Goal: Answer question/provide support

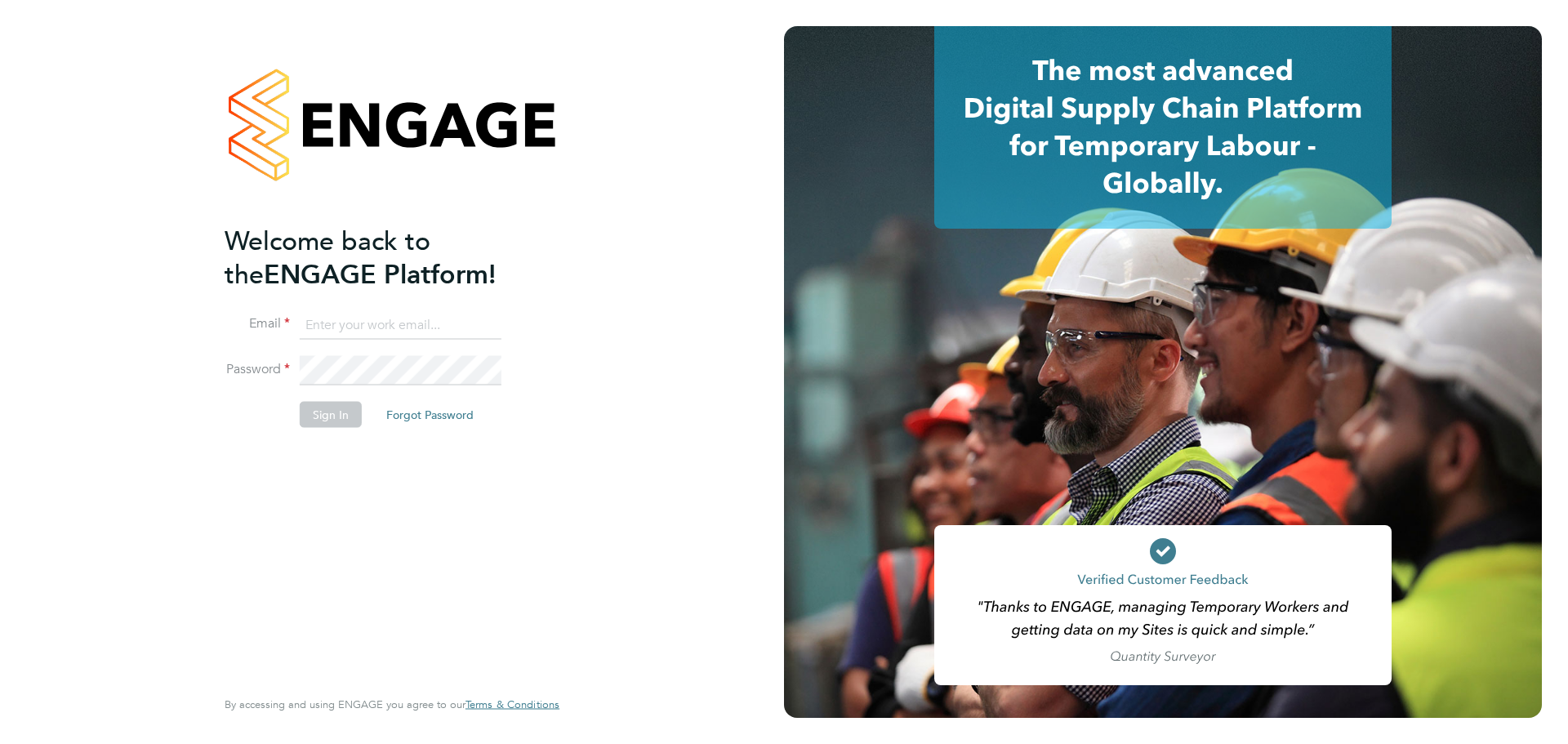
type input "[PERSON_NAME][EMAIL_ADDRESS][DOMAIN_NAME]"
click at [334, 417] on button "Sign In" at bounding box center [331, 414] width 62 height 26
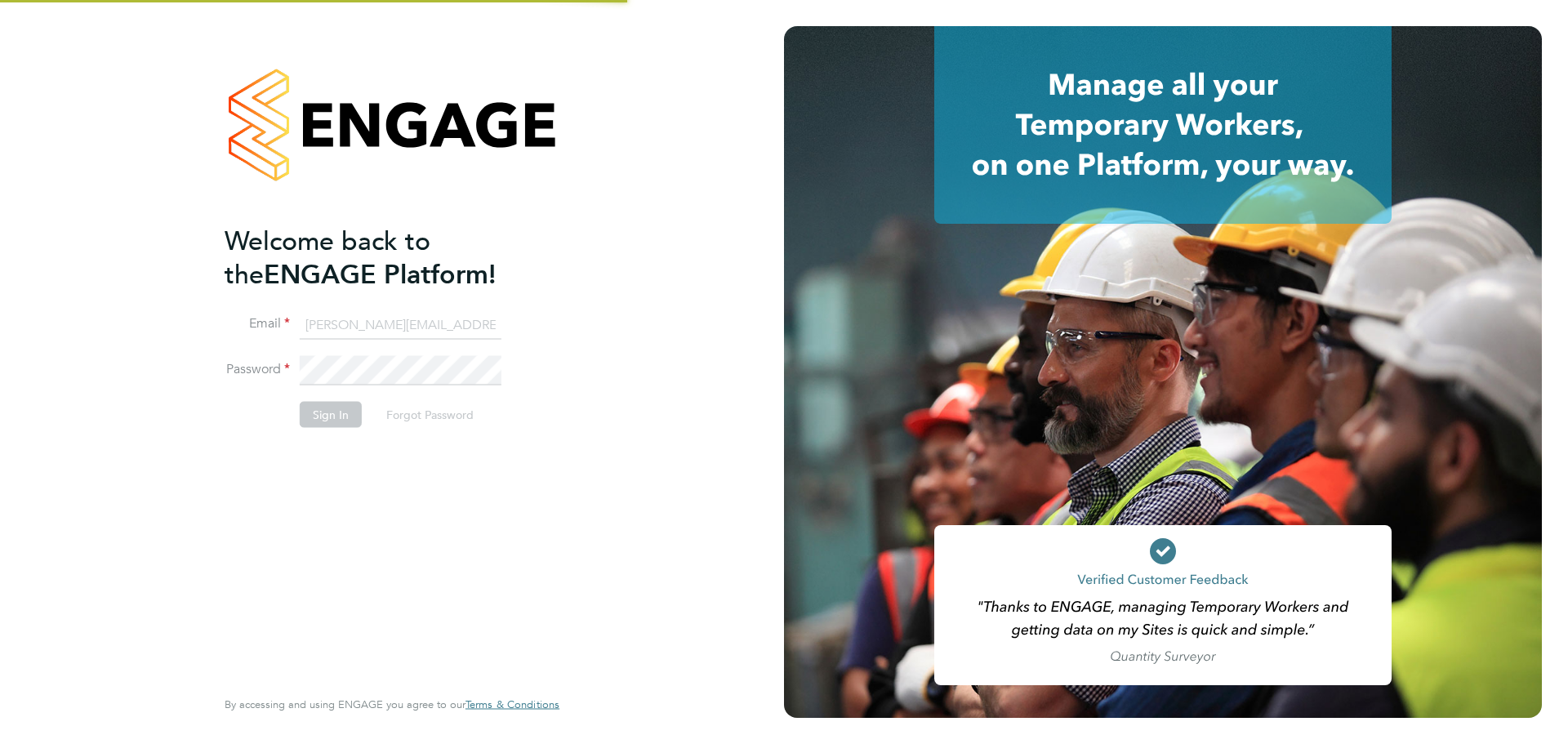
click at [342, 403] on button "Sign In" at bounding box center [331, 414] width 62 height 26
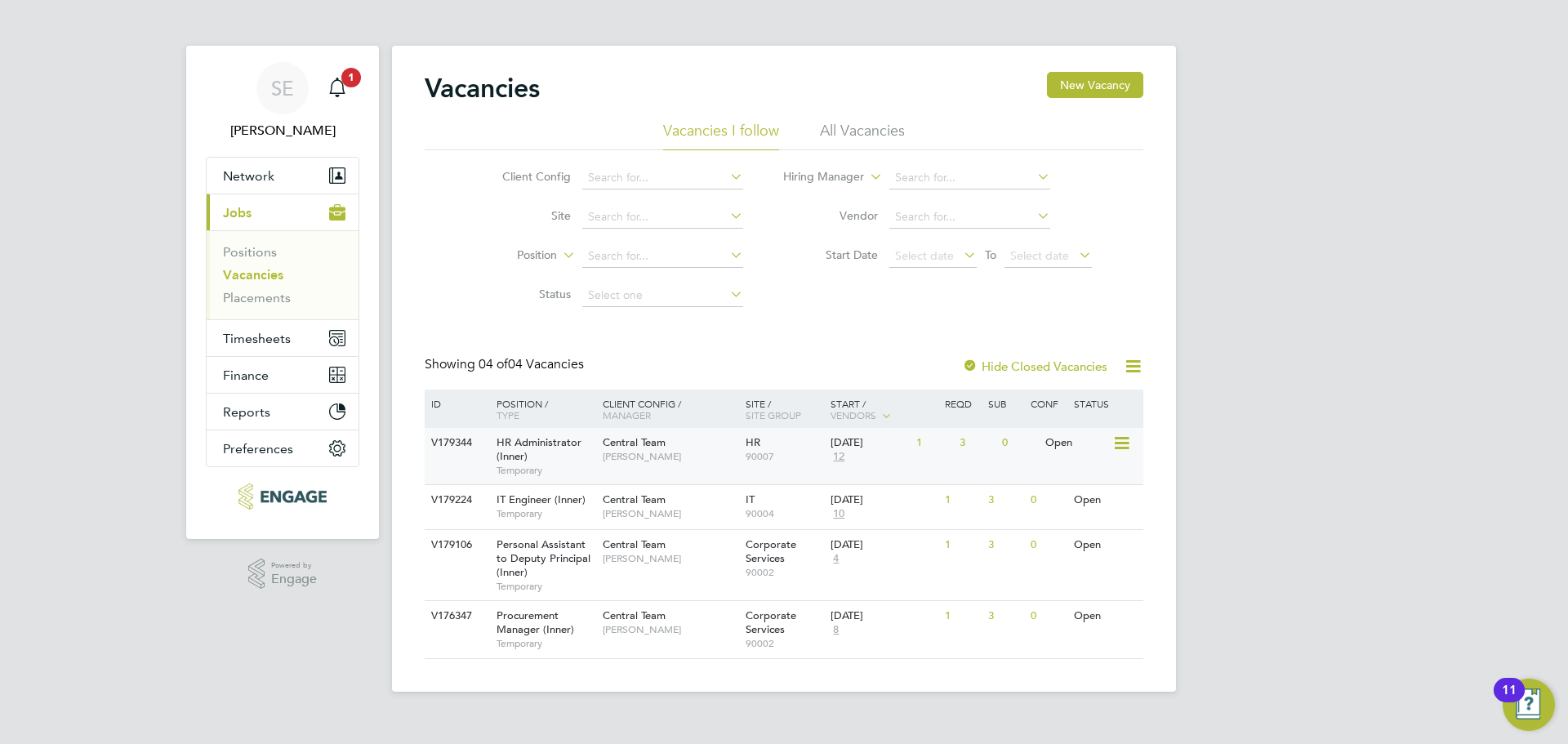
click at [711, 457] on span "Kirsty Hanmore" at bounding box center [670, 457] width 134 height 13
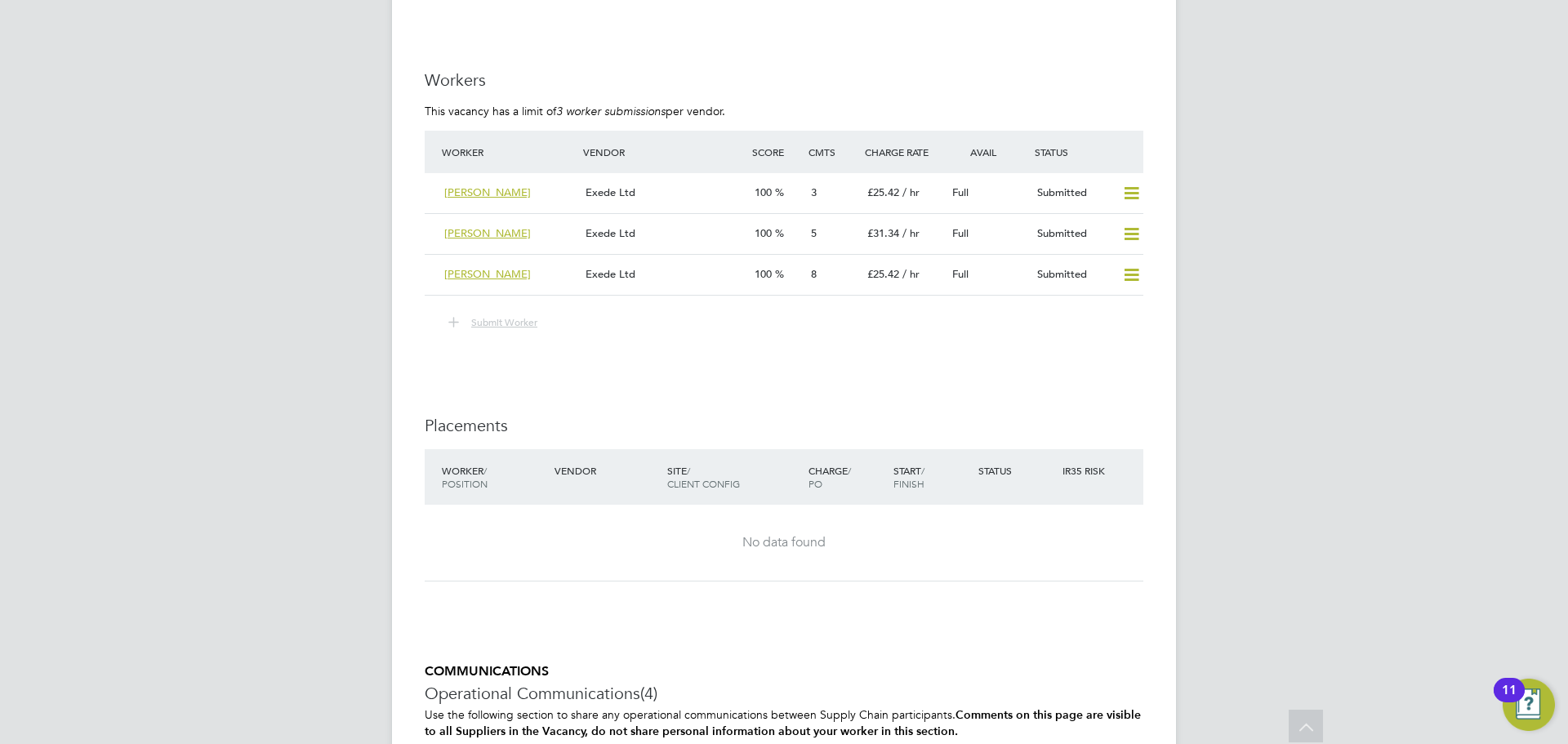
scroll to position [2316, 0]
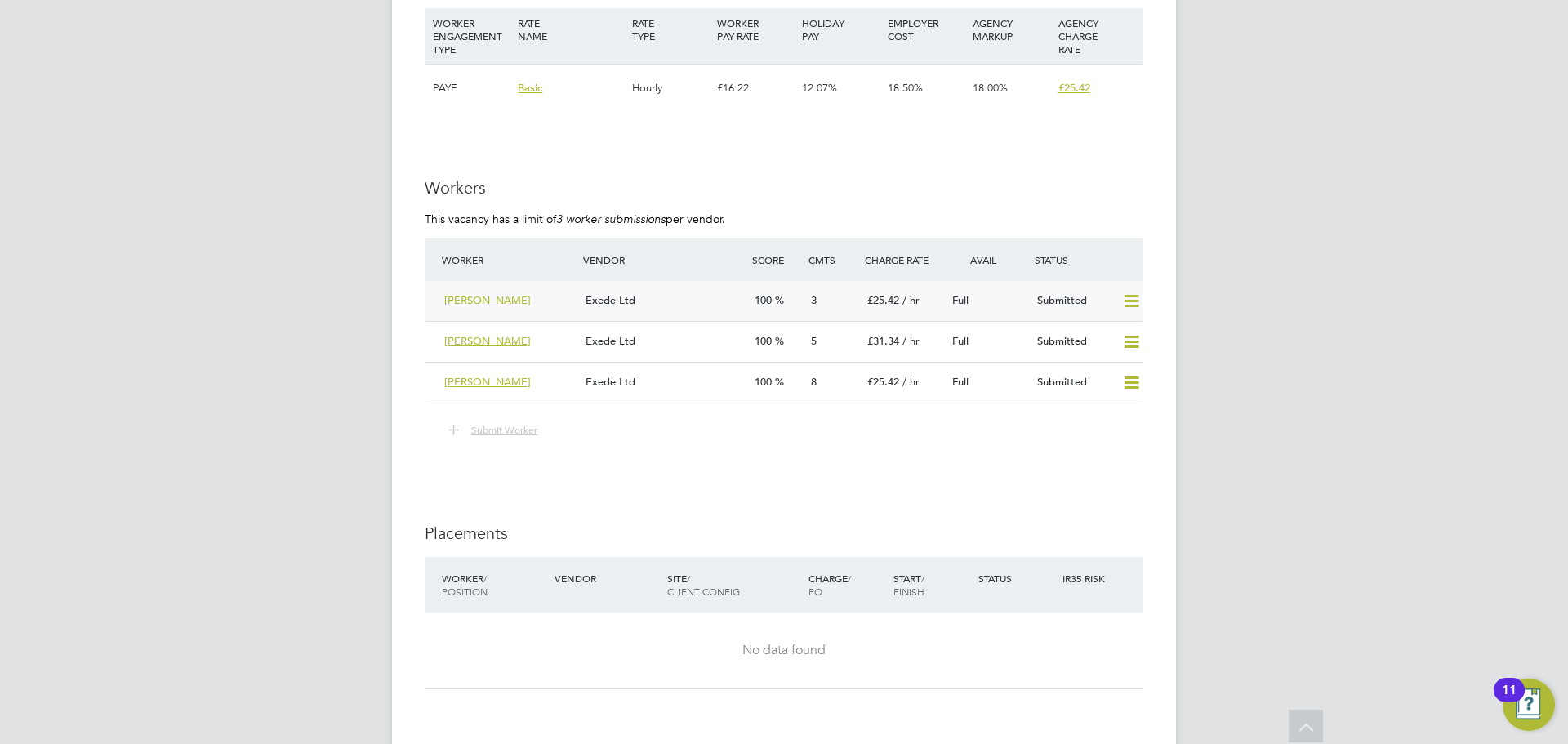
click at [678, 292] on div "Exede Ltd" at bounding box center [663, 301] width 169 height 27
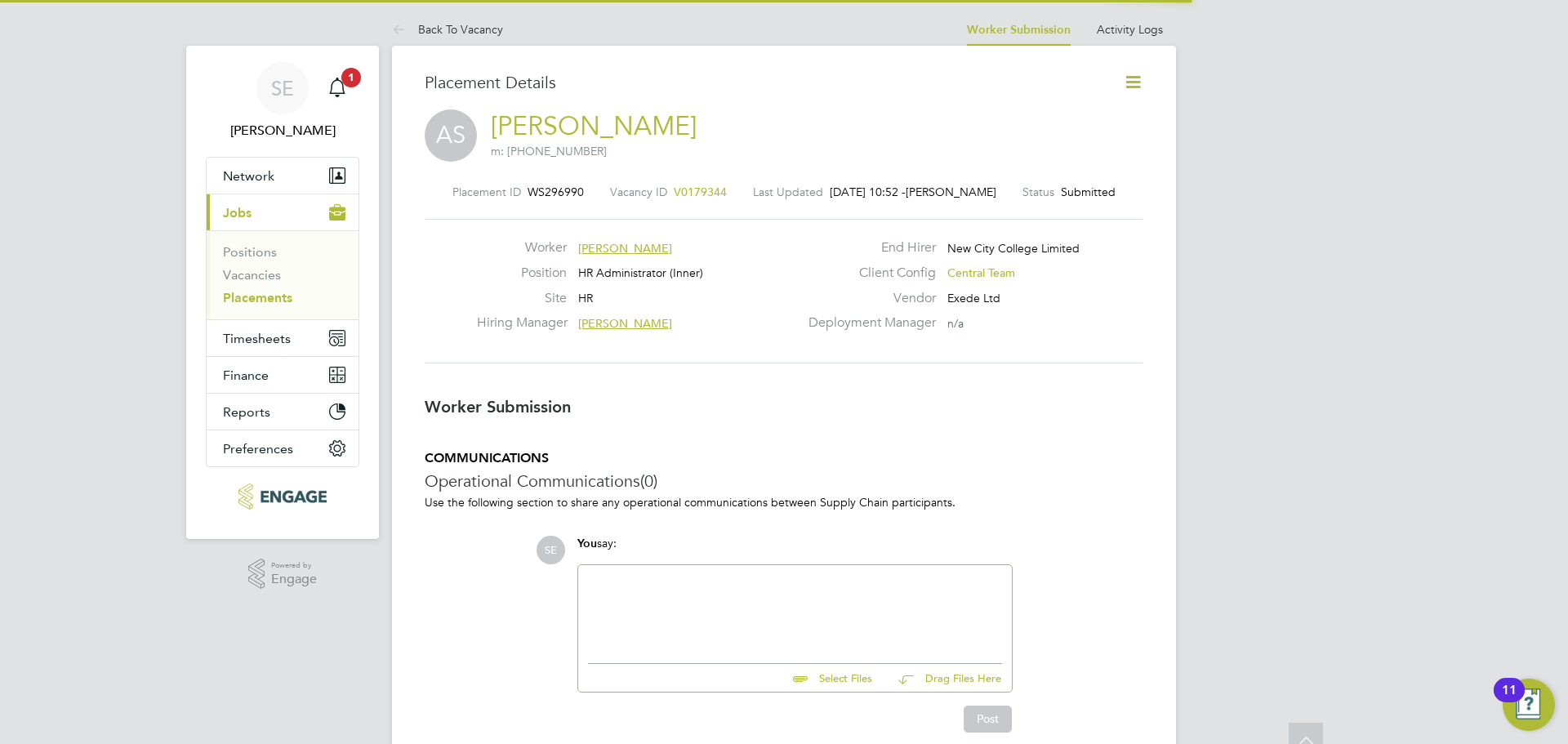
scroll to position [8, 8]
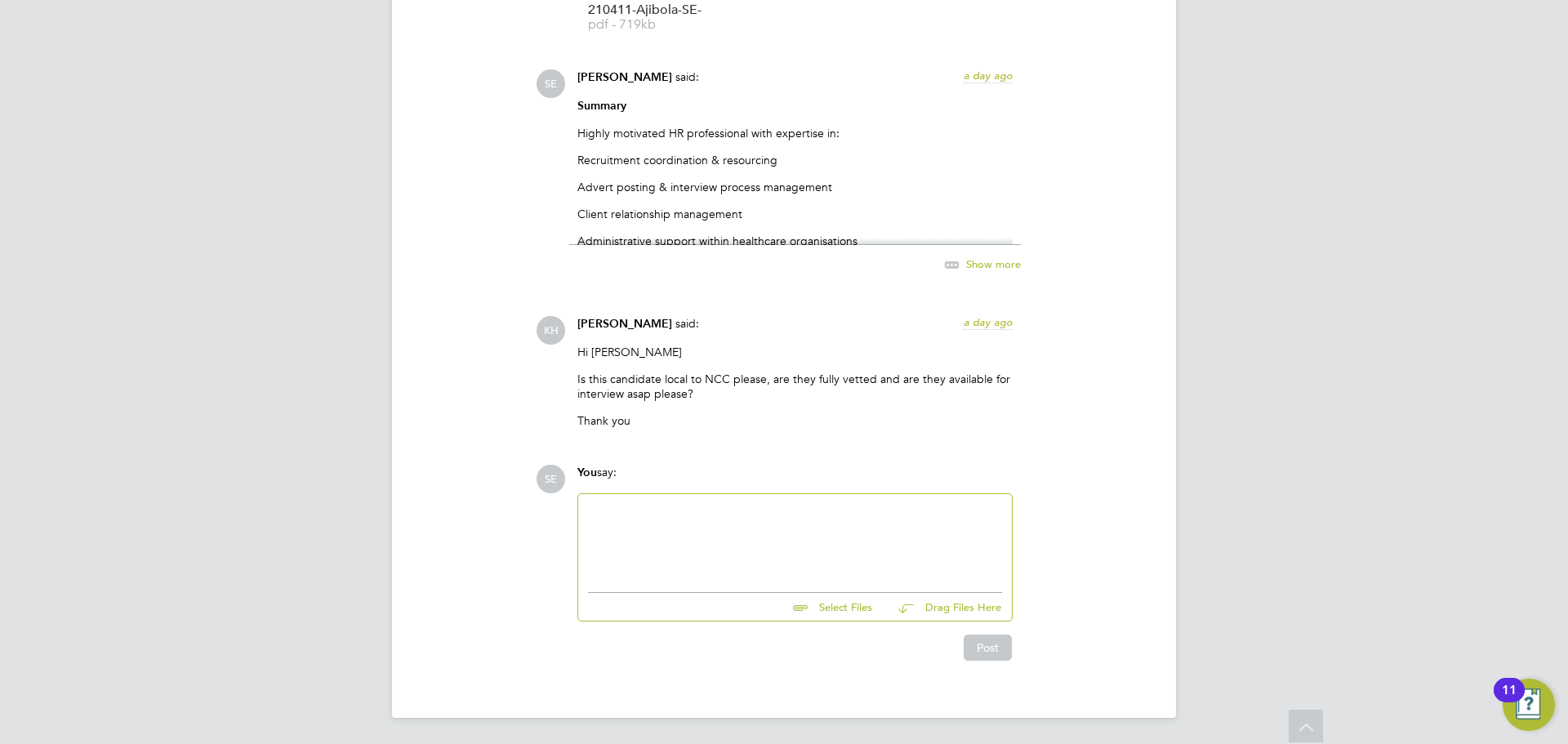
click at [670, 503] on div at bounding box center [795, 539] width 433 height 90
click at [723, 529] on div at bounding box center [795, 539] width 414 height 70
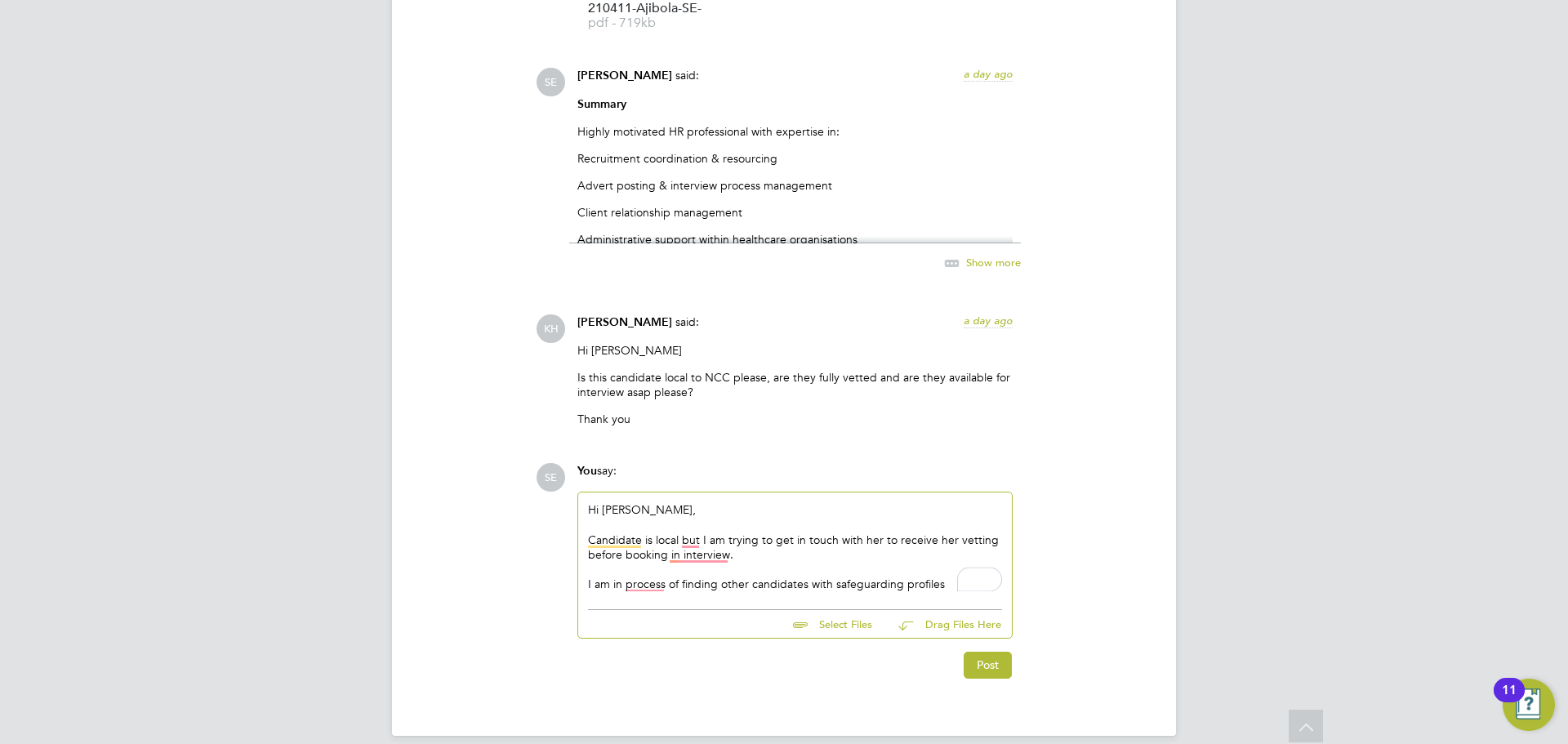
click at [832, 587] on div "I am in process of finding other candidates with safeguarding profiles" at bounding box center [795, 585] width 414 height 15
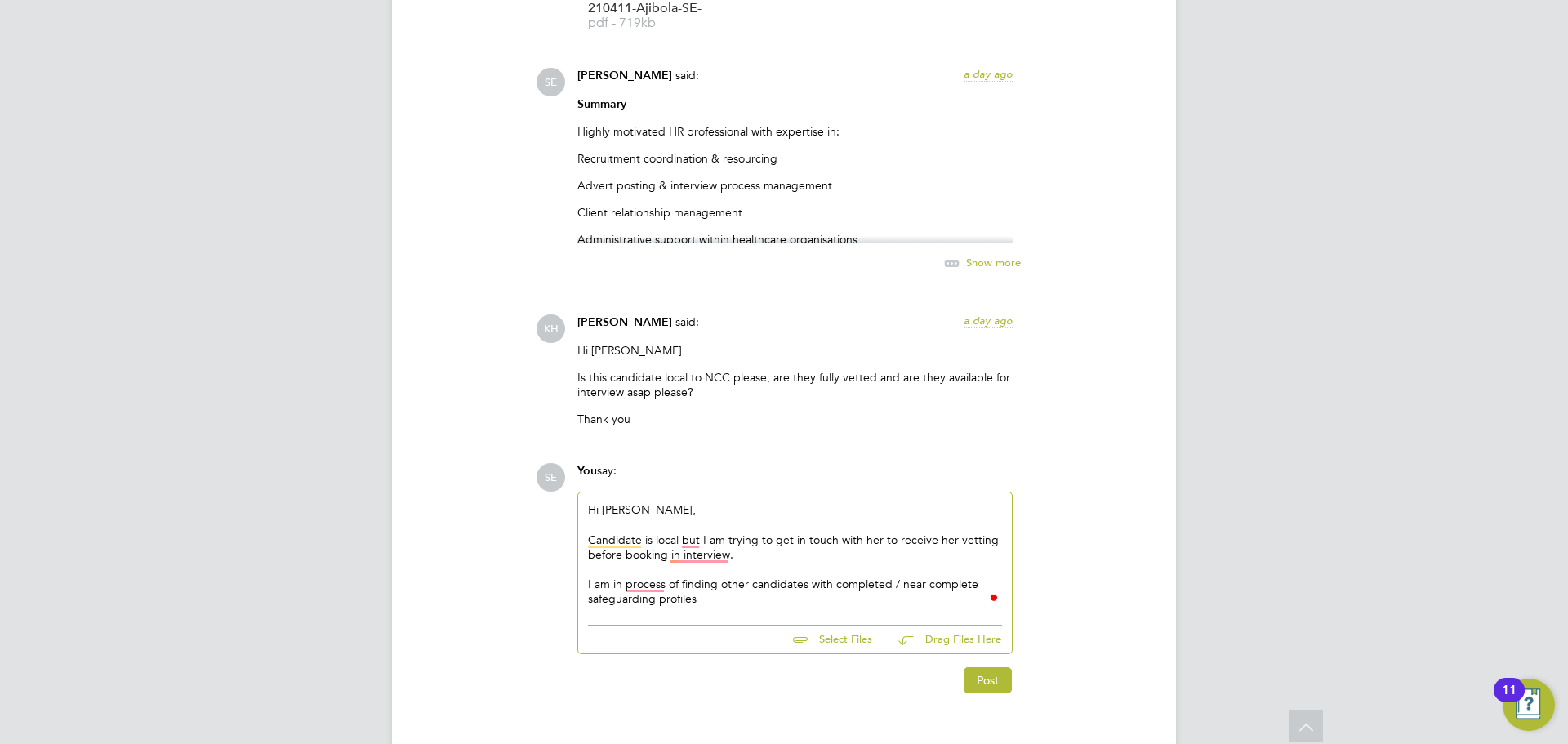
click at [719, 598] on div "I am in process of finding other candidates with completed / near complete safe…" at bounding box center [795, 591] width 414 height 29
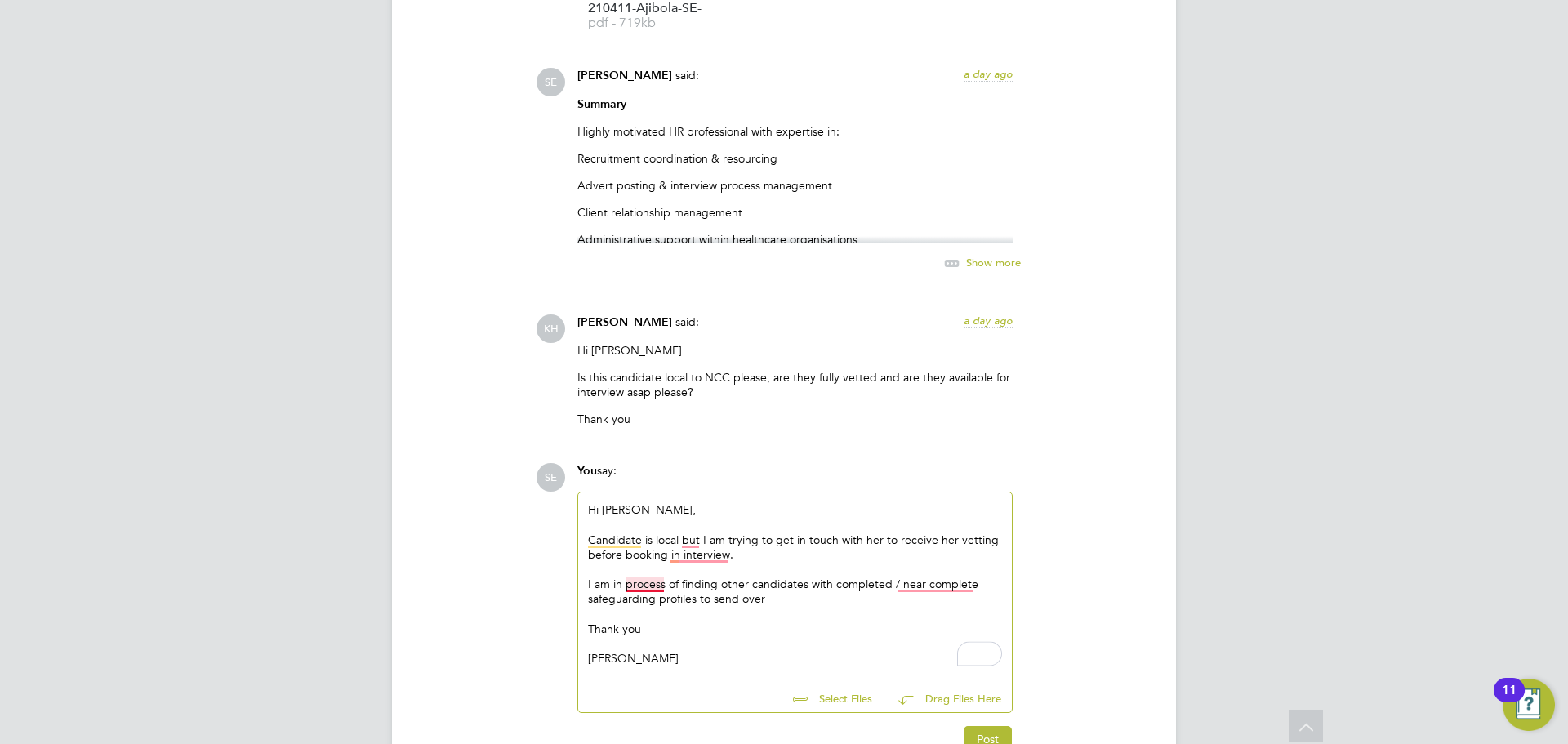
click at [645, 584] on div "I am in process of finding other candidates with completed / near complete safe…" at bounding box center [795, 591] width 414 height 29
click at [974, 589] on div "I am in the process of finding other candidates with completed / near complete …" at bounding box center [795, 591] width 414 height 29
click at [676, 554] on div "Candidate is local but I am trying to get in touch with her to receive her vett…" at bounding box center [795, 547] width 414 height 29
drag, startPoint x: 695, startPoint y: 551, endPoint x: 692, endPoint y: 543, distance: 8.5
click at [694, 545] on div "Candidate is local but I am trying to get in touch with her to receive her vett…" at bounding box center [795, 547] width 414 height 29
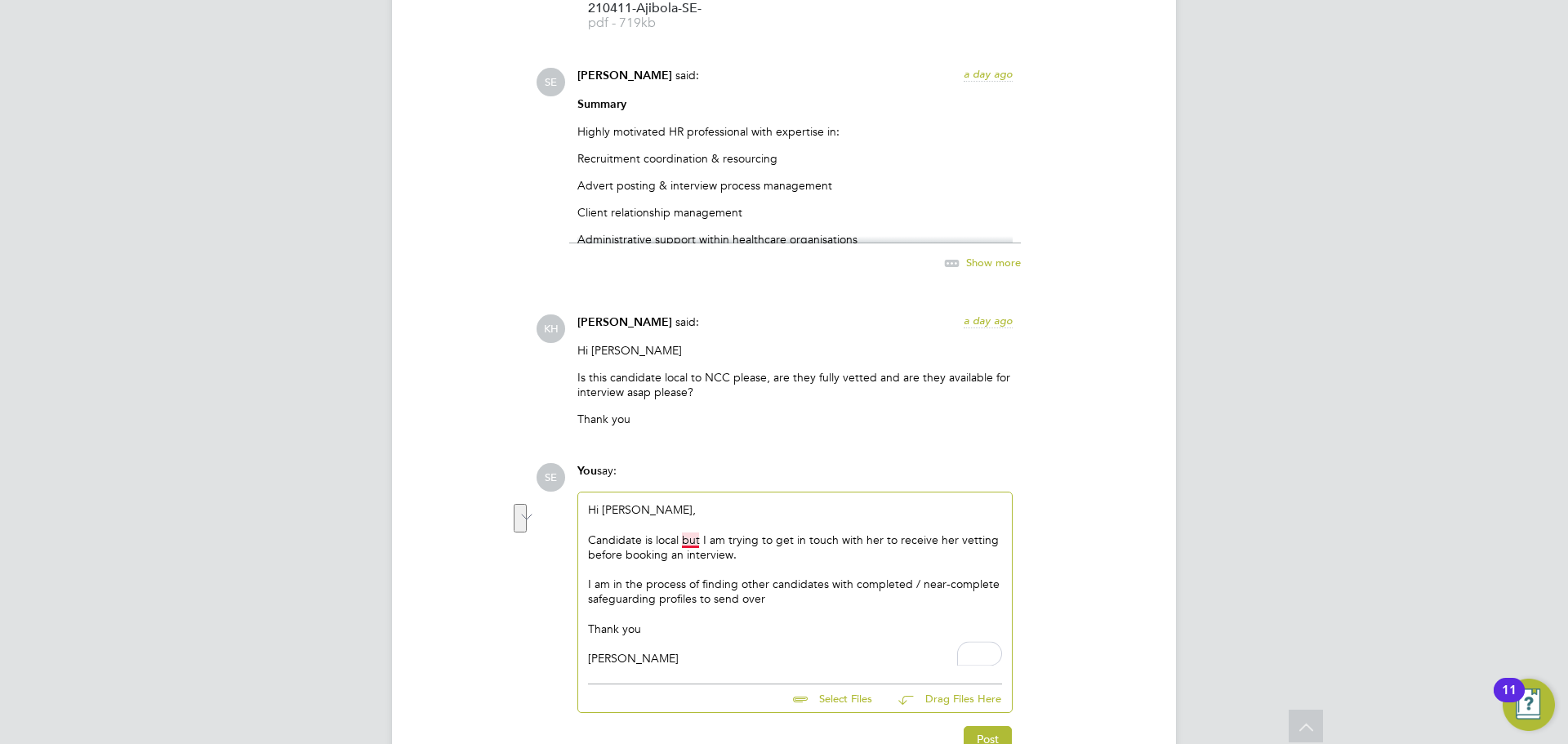
click at [686, 535] on div "Candidate is local but I am trying to get in touch with her to receive her vett…" at bounding box center [795, 547] width 414 height 29
click at [620, 542] on div "Candidate is local, but I am trying to get in touch with her to receive her vet…" at bounding box center [795, 547] width 414 height 29
click at [728, 669] on div "Hi Kirsty, The candidate is local, but I am trying to get in touch with her to …" at bounding box center [795, 584] width 433 height 183
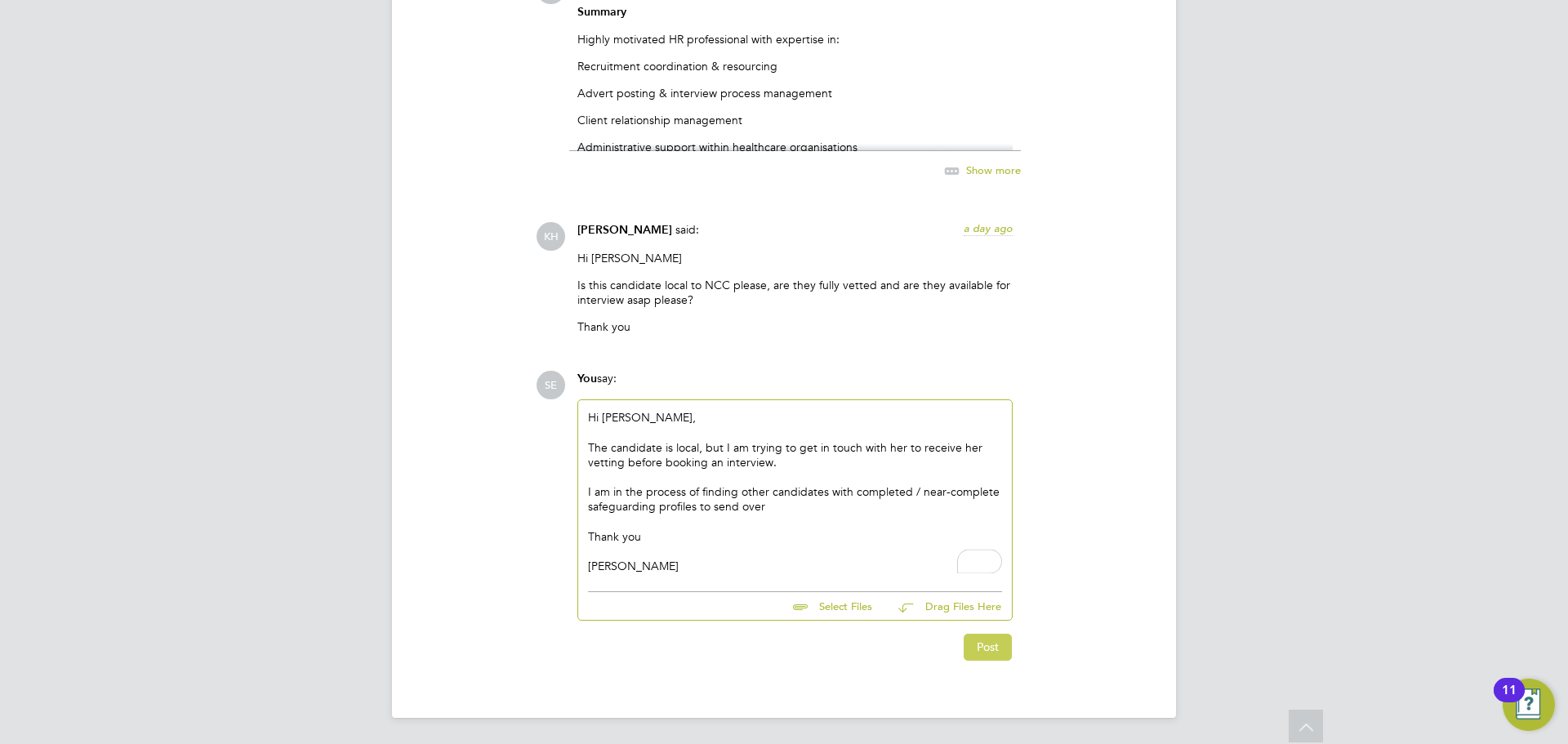
click at [1005, 644] on button "Post" at bounding box center [988, 646] width 48 height 26
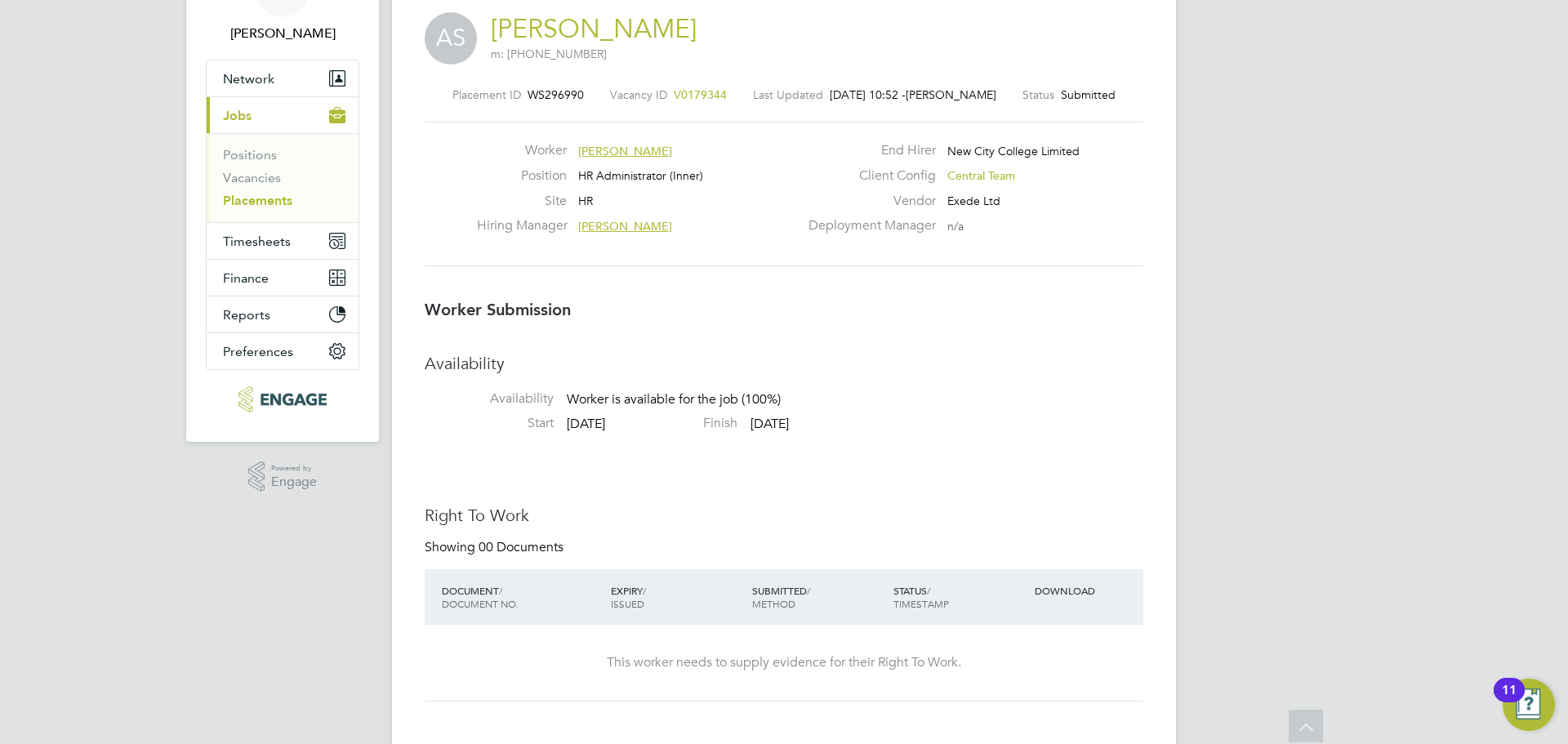
scroll to position [0, 0]
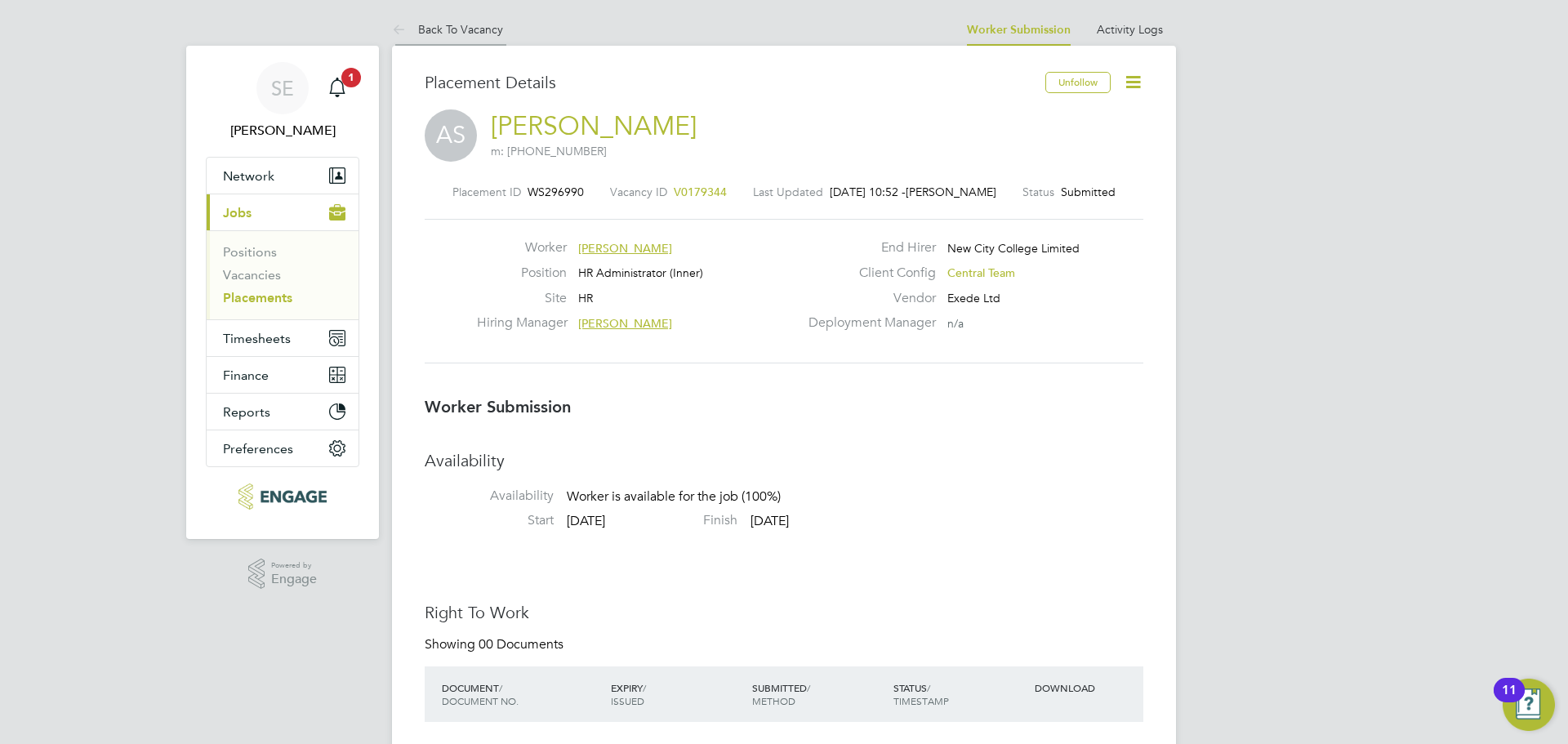
click at [475, 25] on link "Back To Vacancy" at bounding box center [447, 29] width 111 height 15
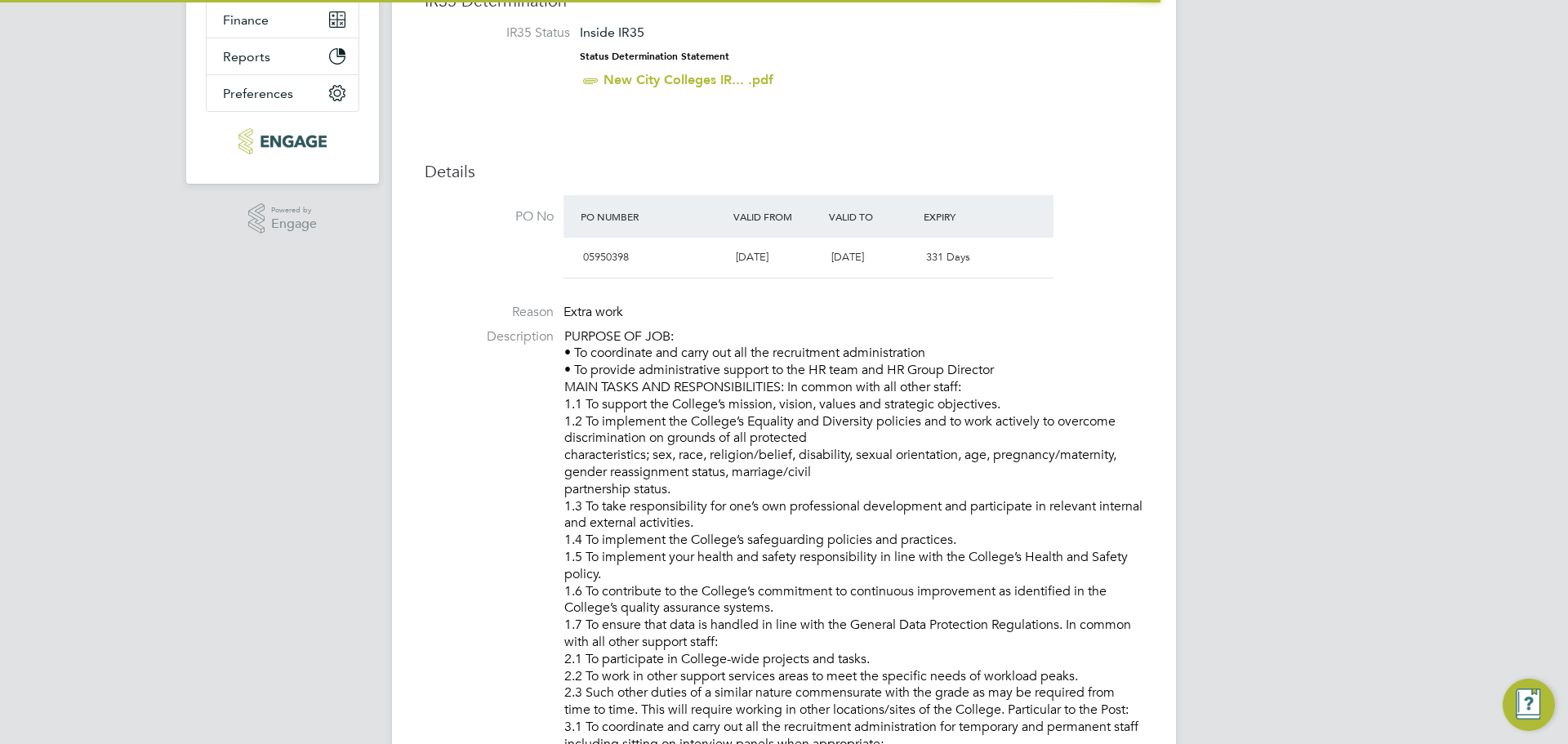
scroll to position [8, 8]
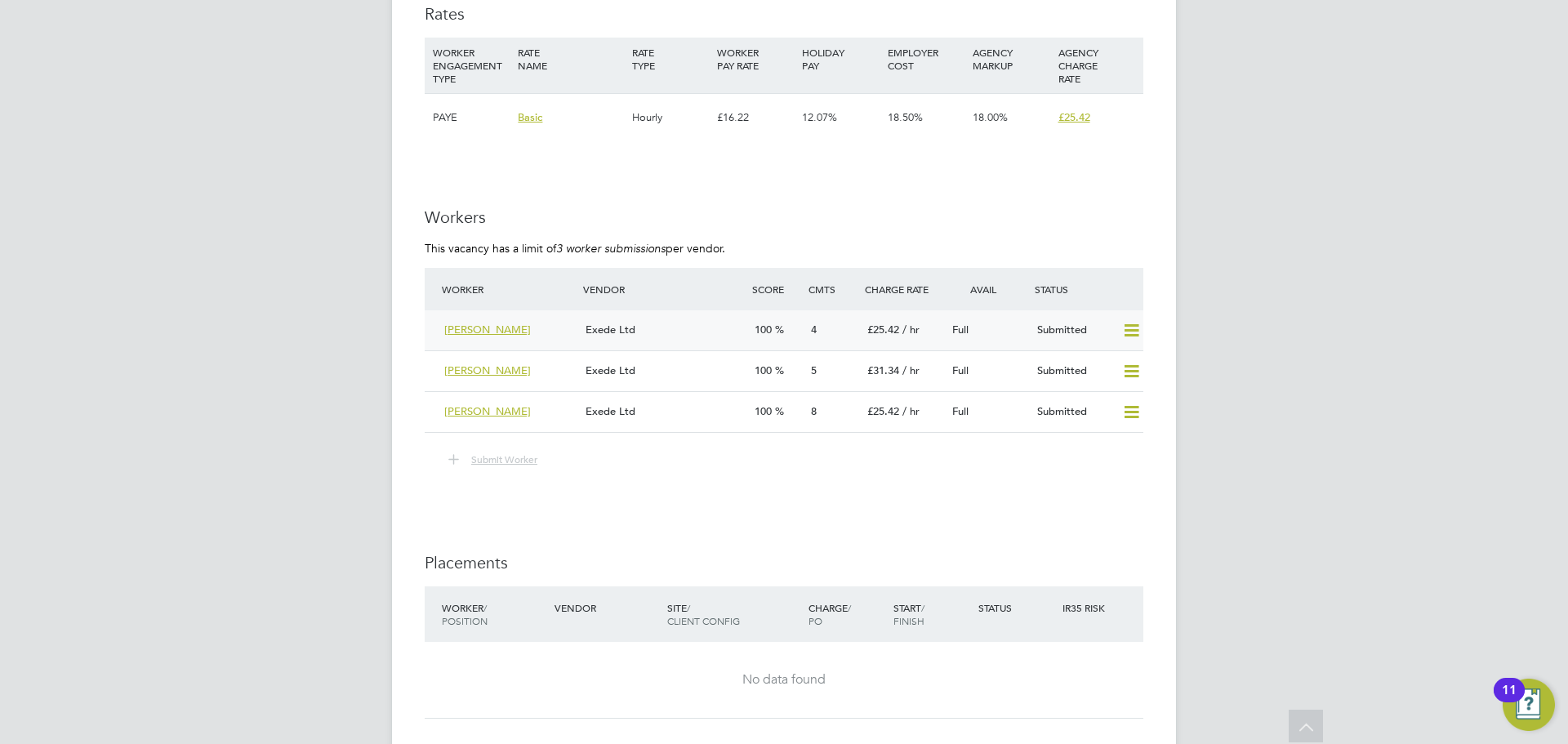
click at [1136, 324] on icon at bounding box center [1131, 331] width 20 height 13
click at [1092, 370] on li "Remove" at bounding box center [1107, 365] width 63 height 23
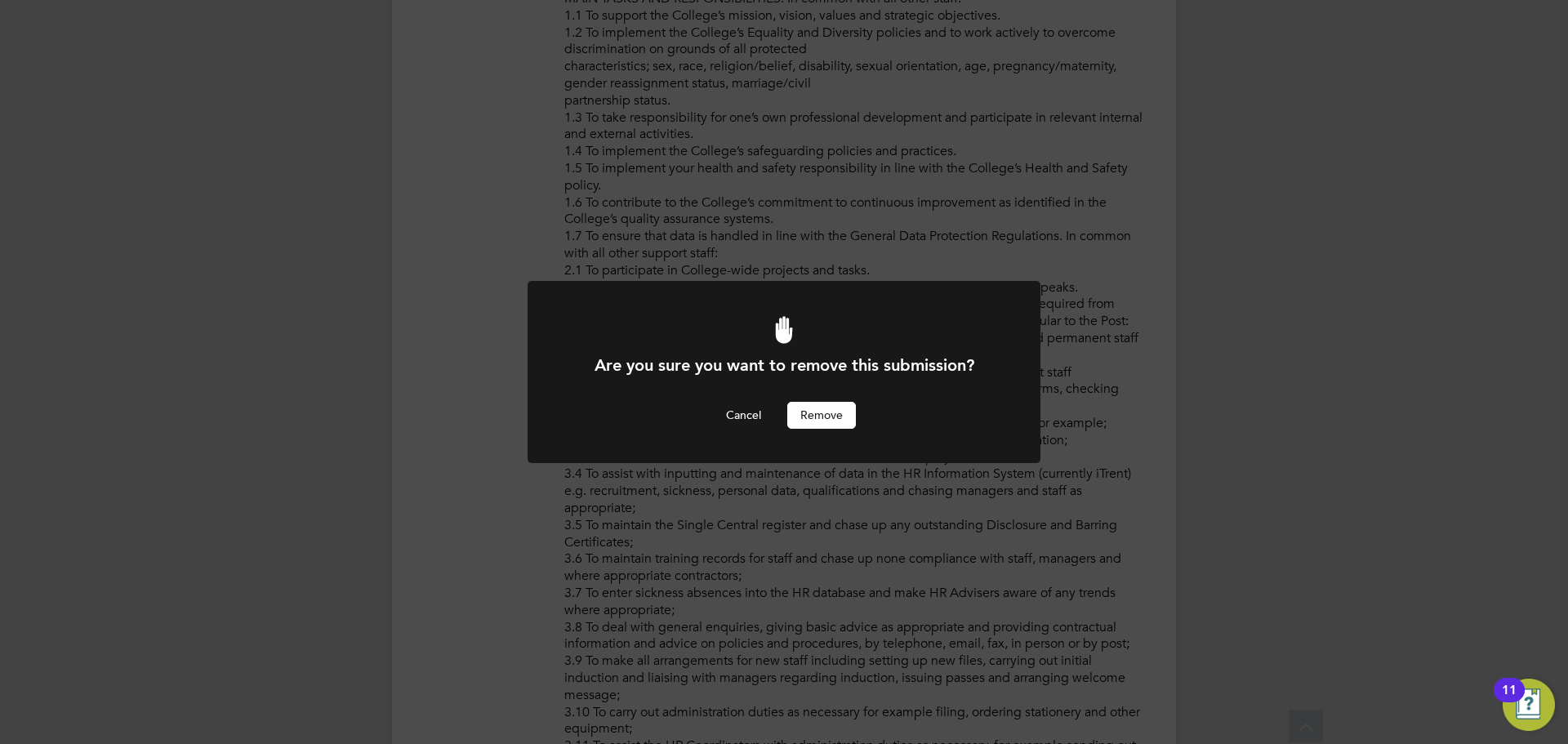
click at [821, 412] on button "Remove" at bounding box center [822, 414] width 68 height 26
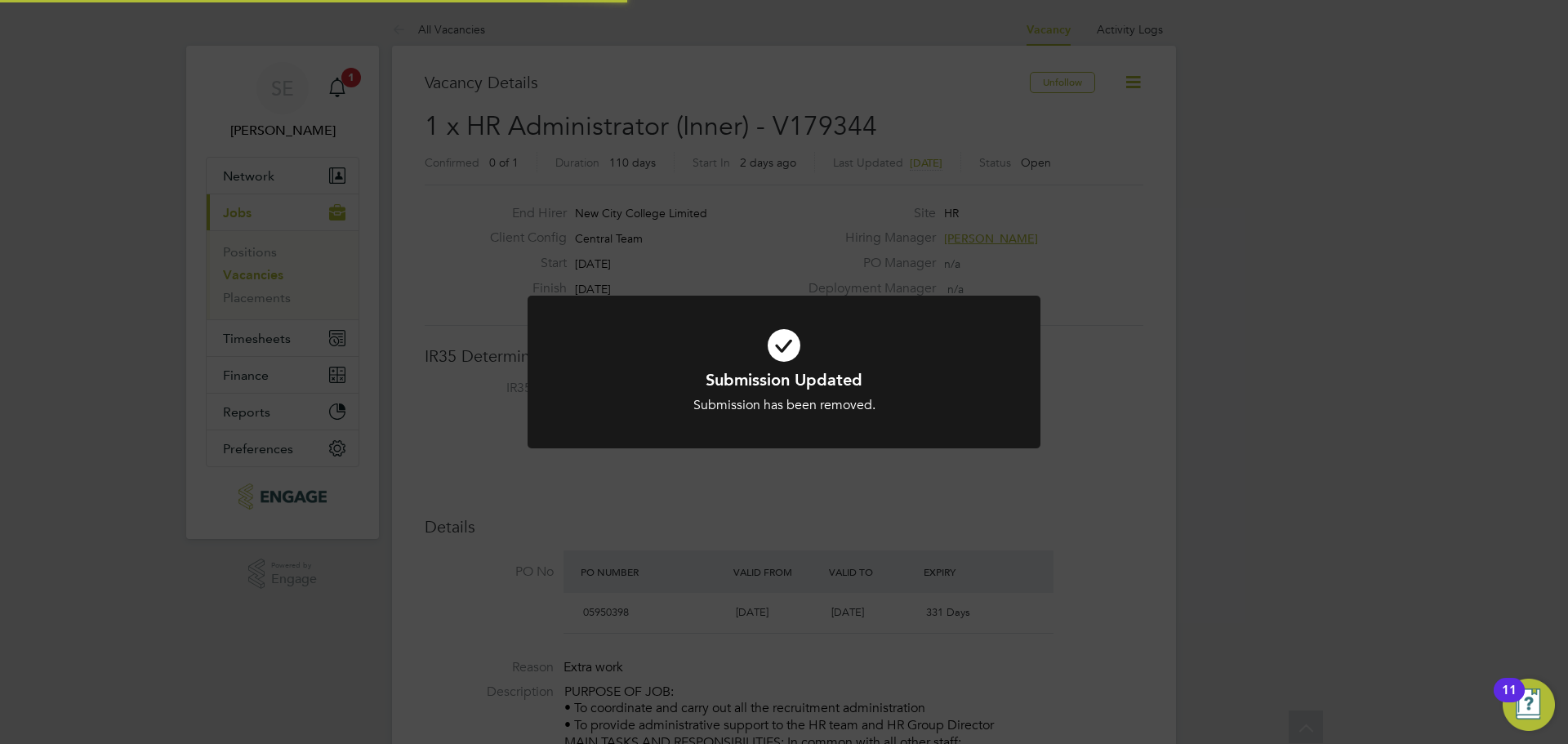
scroll to position [8, 8]
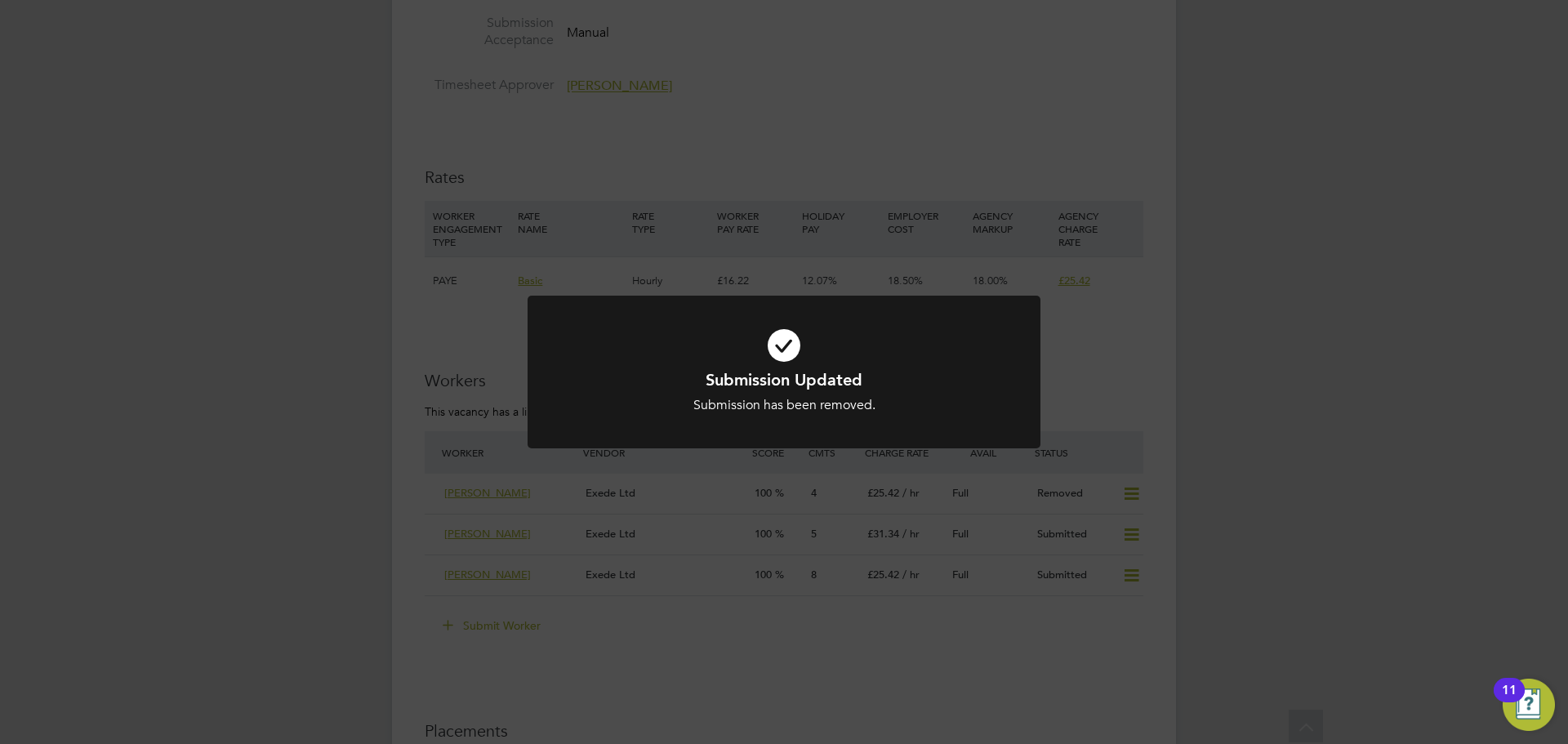
click at [604, 478] on div "Submission Updated Submission has been removed. Cancel Okay" at bounding box center [784, 372] width 1568 height 744
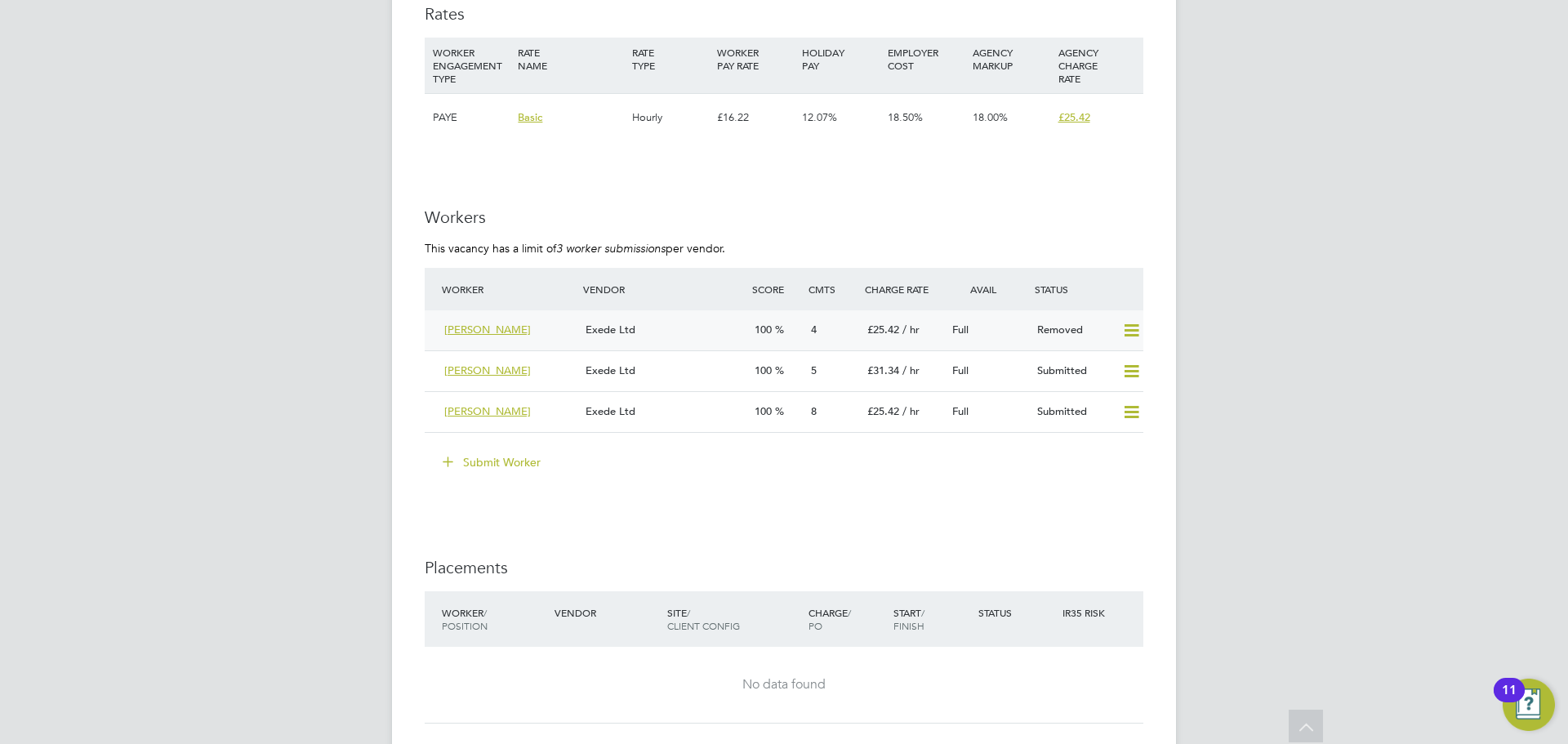
click at [1135, 328] on icon at bounding box center [1131, 331] width 20 height 13
click at [1115, 352] on div "Resubmit" at bounding box center [1105, 365] width 88 height 41
click at [1110, 326] on div "Removed" at bounding box center [1073, 331] width 85 height 27
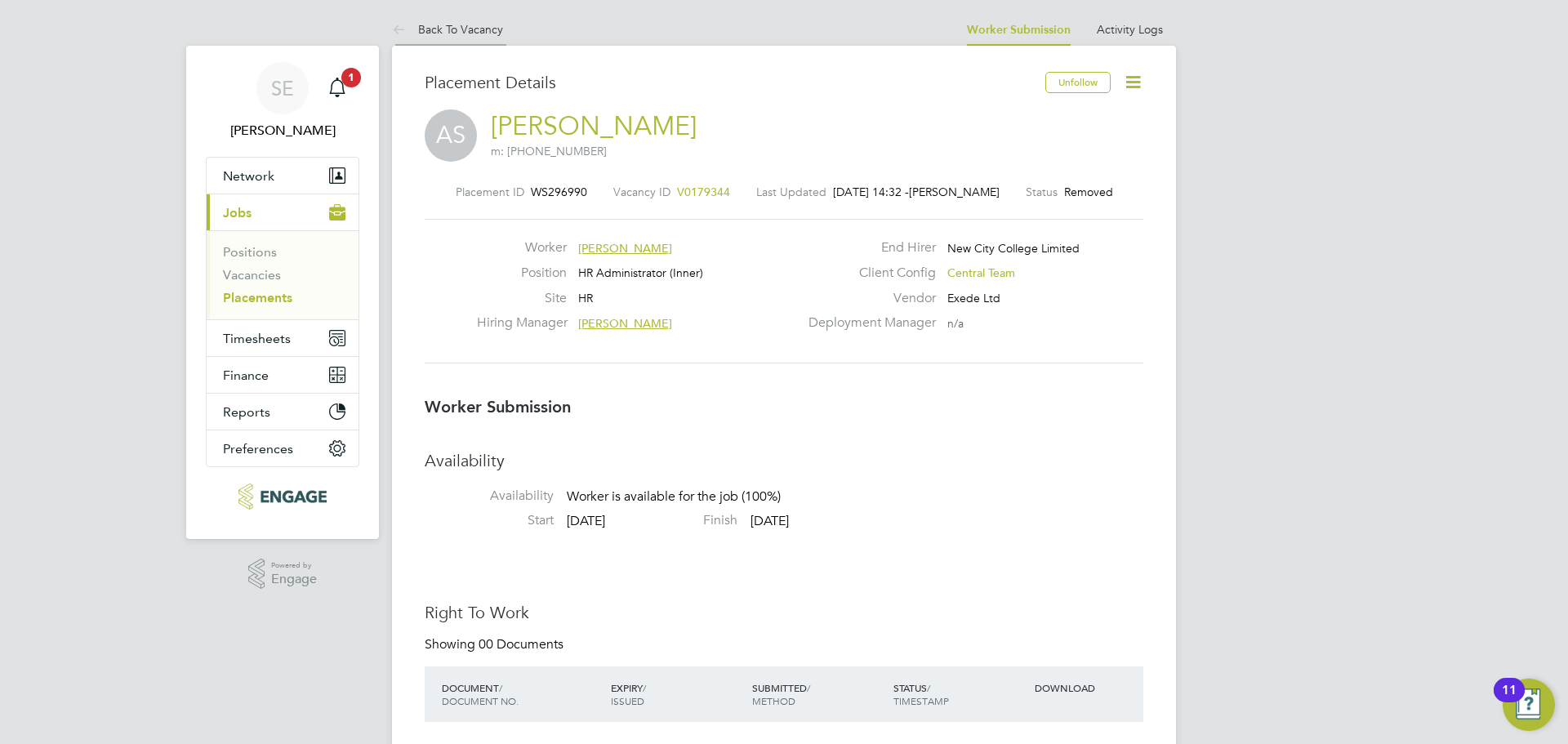
click at [499, 26] on link "Back To Vacancy" at bounding box center [447, 29] width 111 height 15
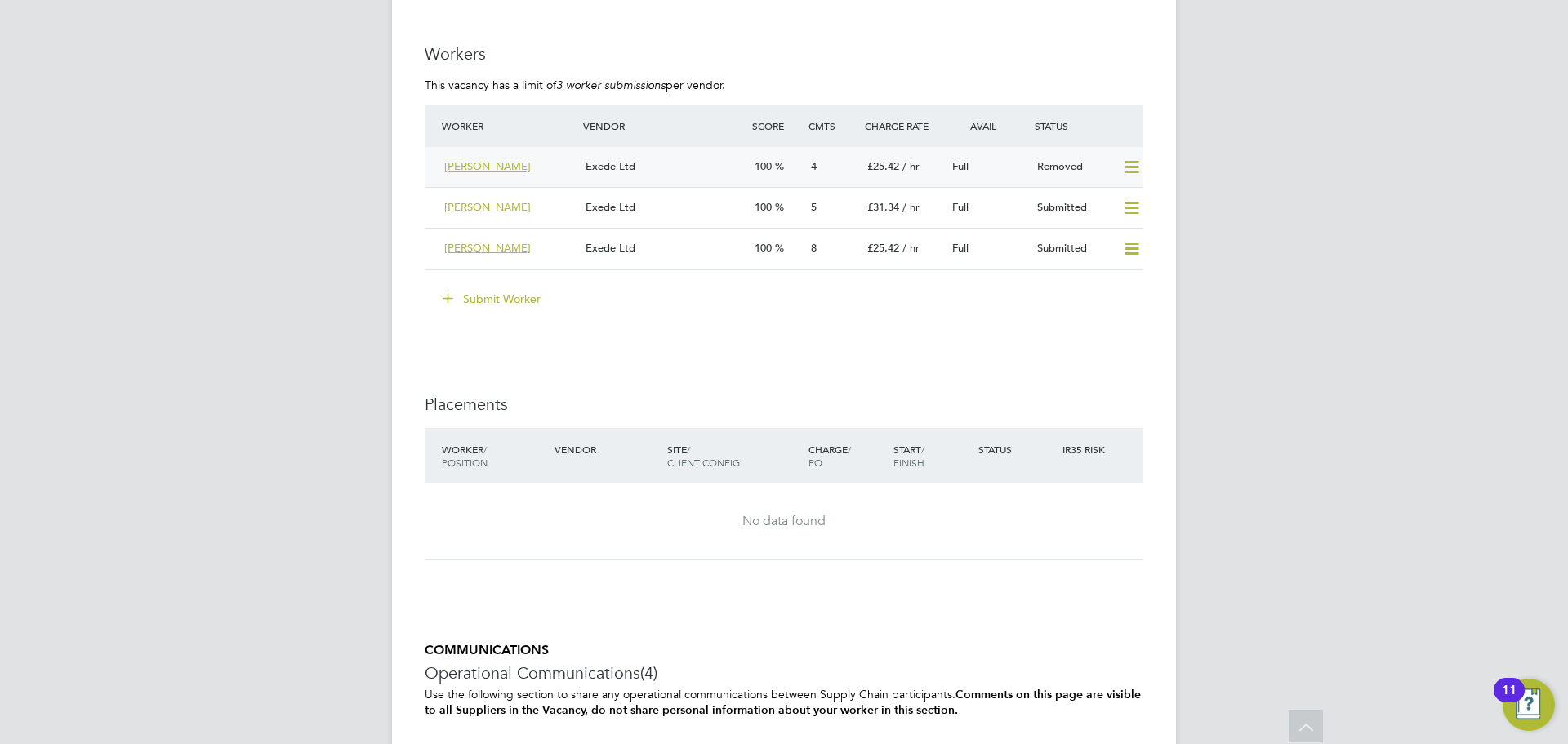
click at [1130, 170] on icon at bounding box center [1131, 168] width 20 height 13
click at [1123, 196] on li "Resubmit" at bounding box center [1104, 201] width 69 height 23
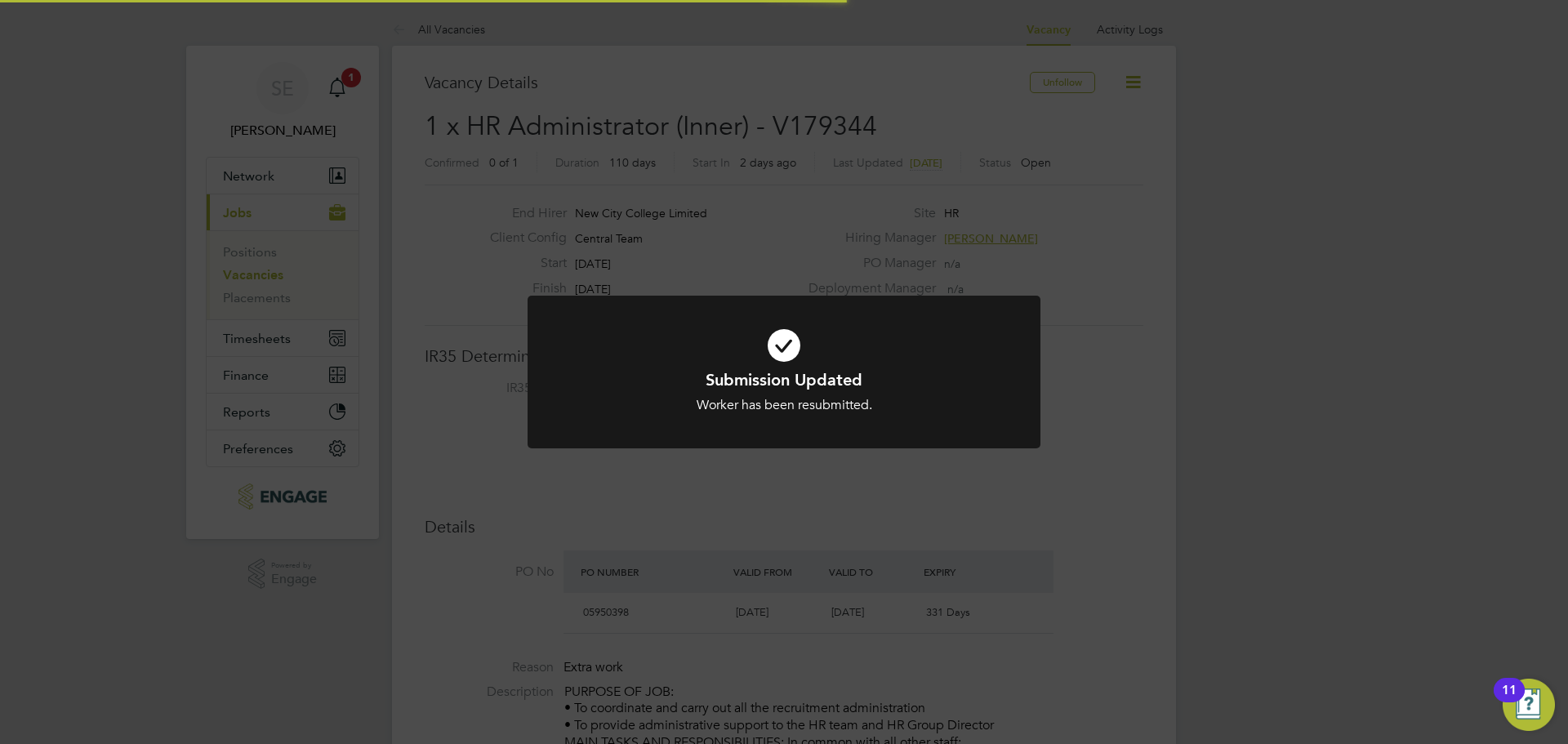
click at [634, 382] on h1 "Submission Updated" at bounding box center [784, 379] width 425 height 21
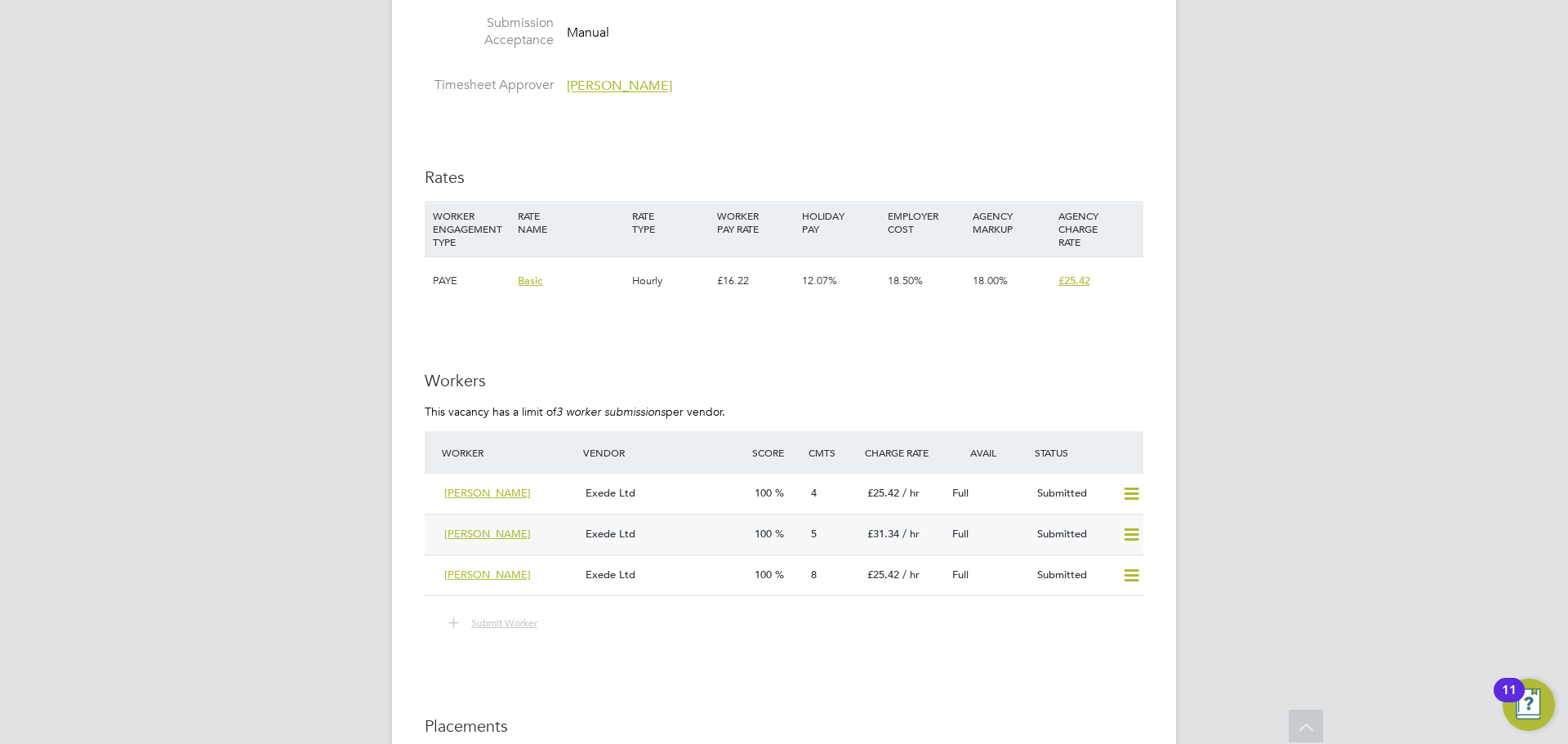
click at [1132, 534] on icon at bounding box center [1131, 535] width 20 height 13
click at [1096, 571] on li "Remove" at bounding box center [1107, 569] width 63 height 23
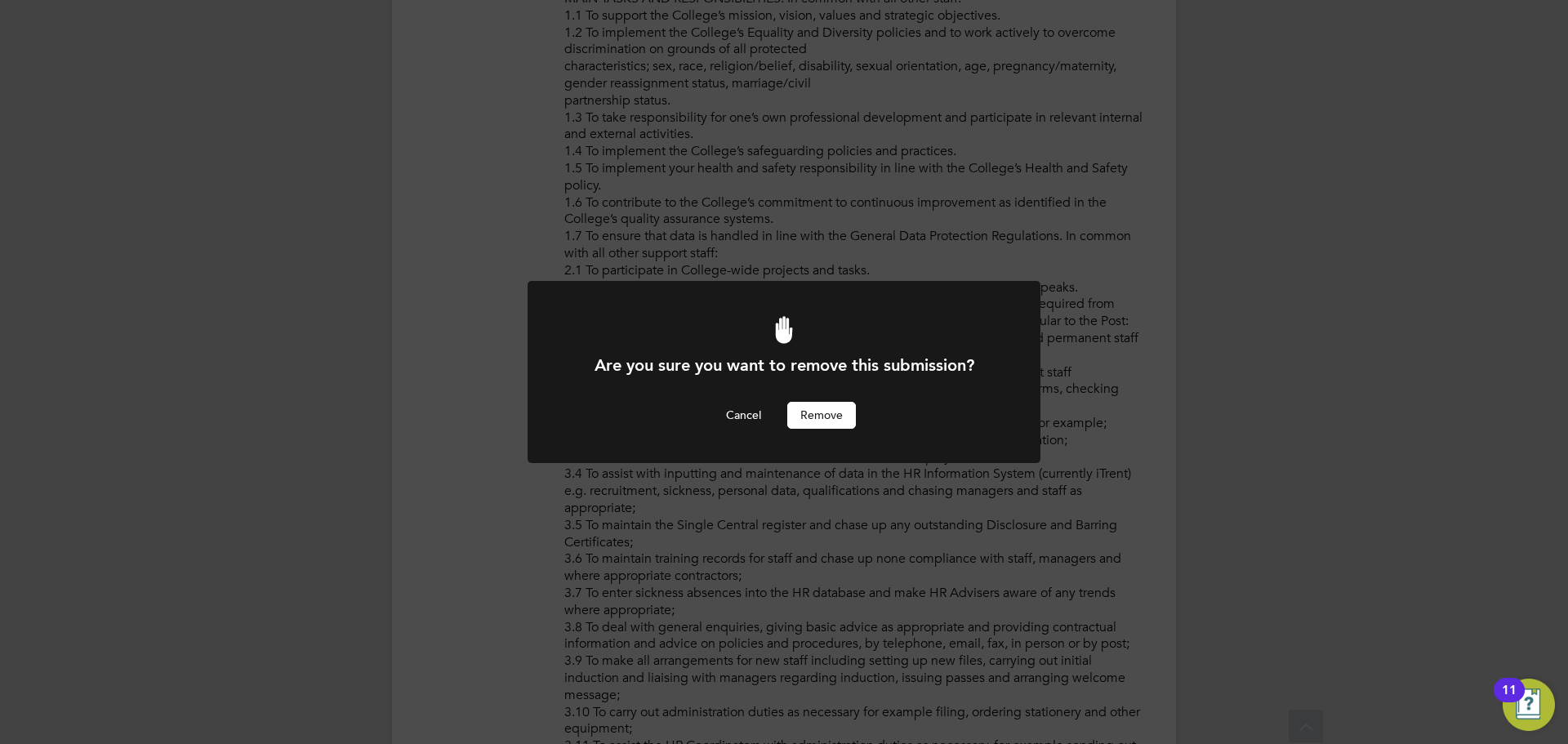
click at [805, 391] on div "Are you sure you want to remove this submission? Cancel Remove" at bounding box center [784, 392] width 425 height 73
click at [820, 421] on button "Remove" at bounding box center [822, 414] width 68 height 26
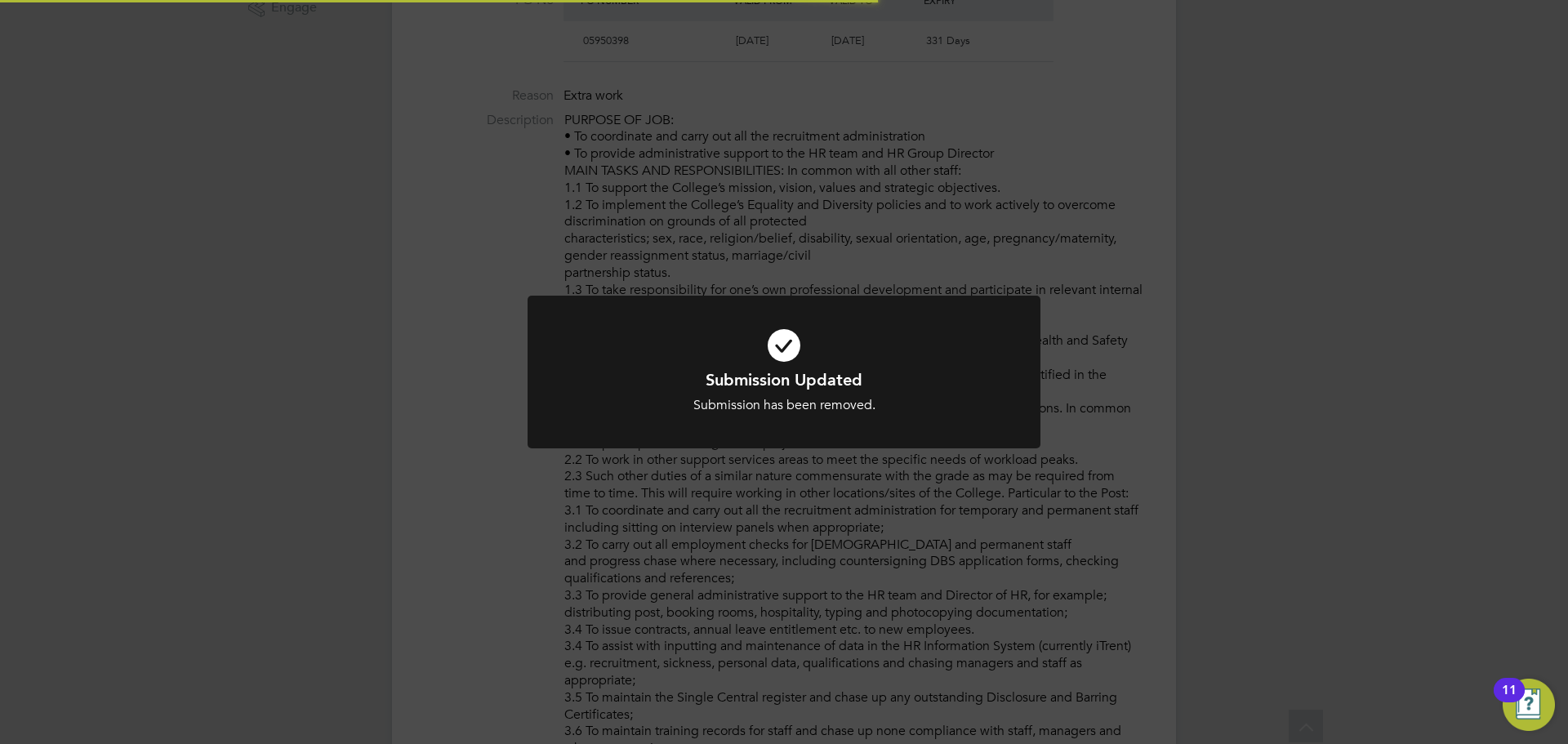
click at [648, 541] on div "Submission Updated Submission has been removed. Cancel Okay" at bounding box center [784, 372] width 1568 height 744
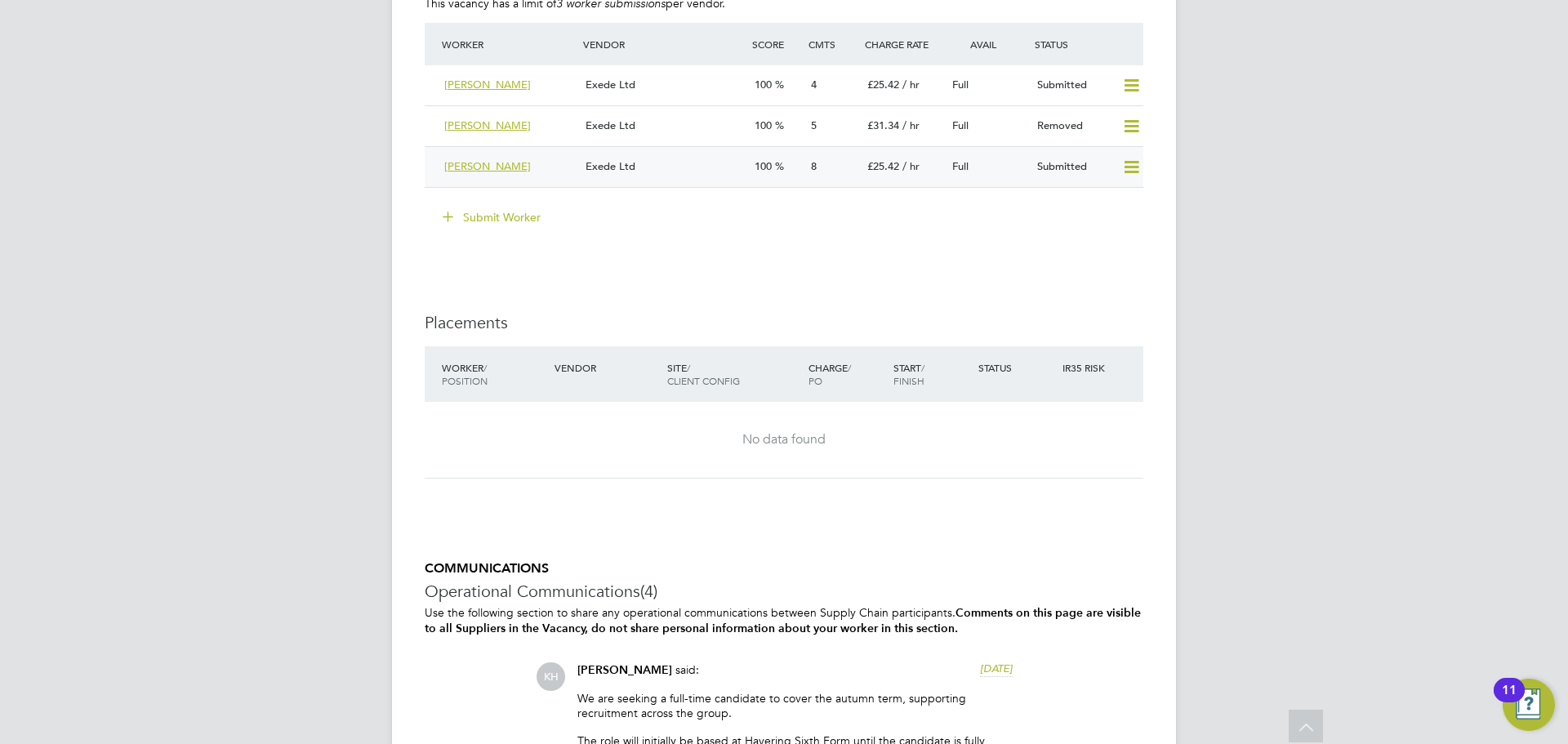
click at [1127, 173] on icon at bounding box center [1131, 168] width 20 height 13
click at [1106, 201] on li "Remove" at bounding box center [1107, 201] width 63 height 23
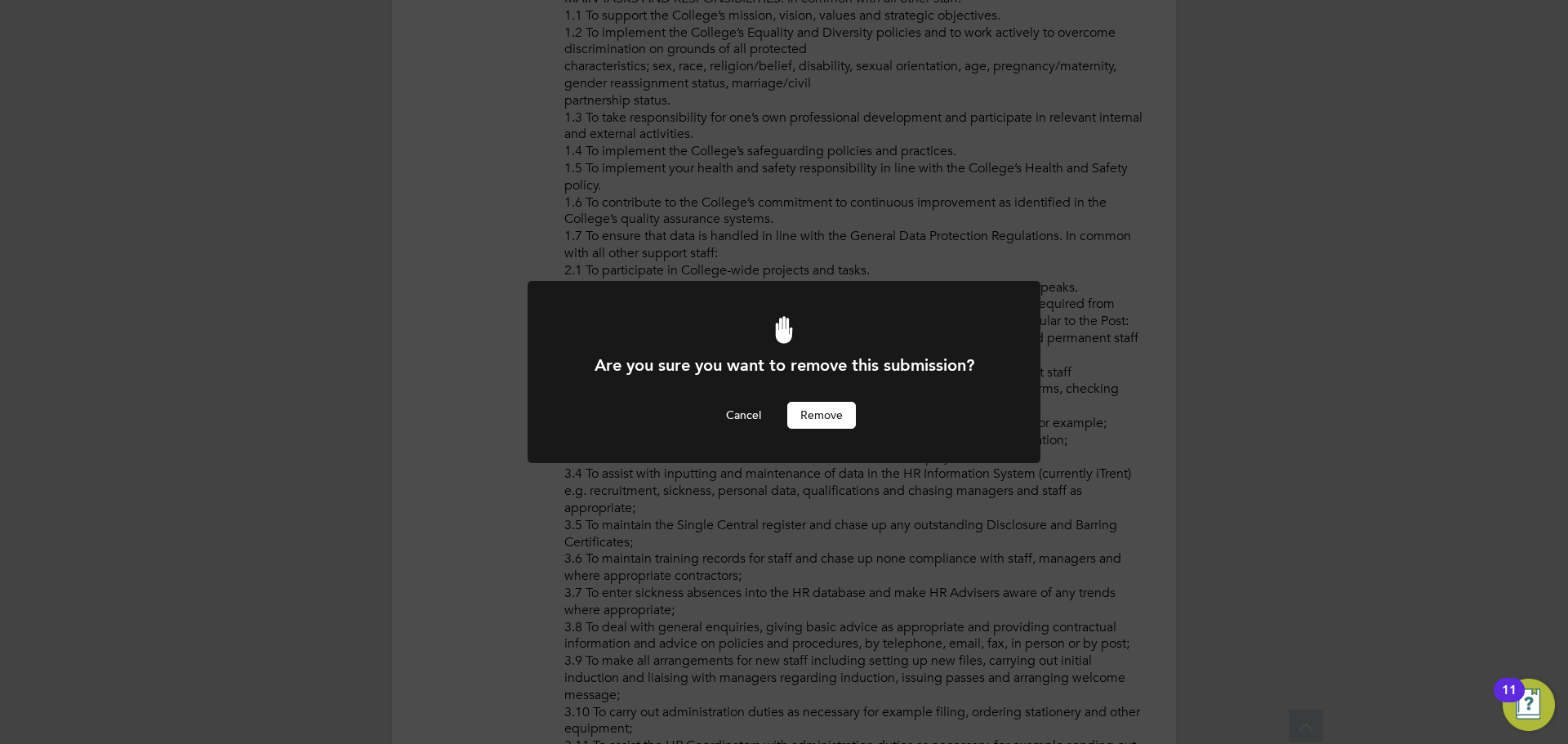
click at [830, 411] on button "Remove" at bounding box center [822, 414] width 68 height 26
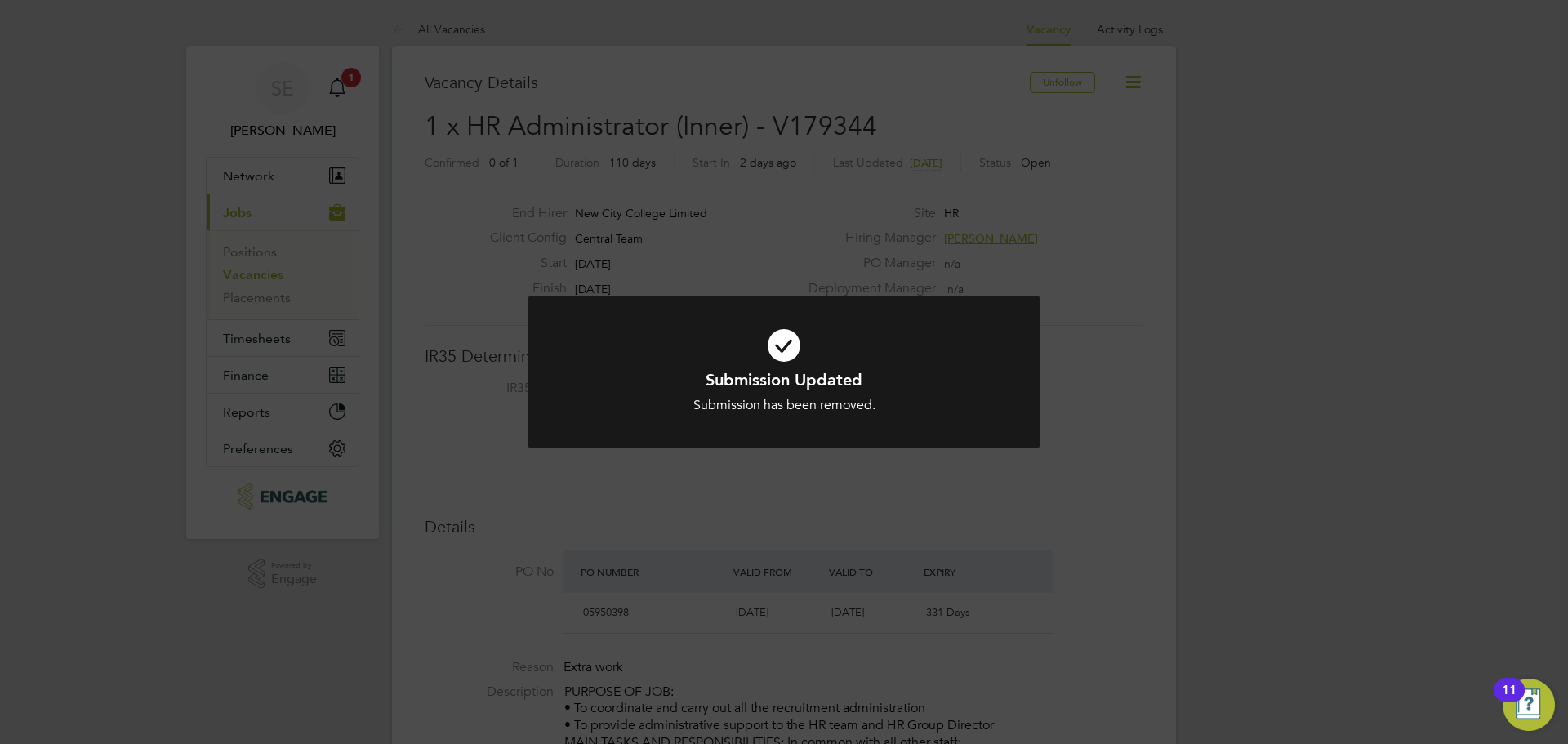
click at [438, 175] on div "Submission Updated Submission has been removed. Cancel Okay" at bounding box center [784, 372] width 1568 height 744
